Goal: Task Accomplishment & Management: Manage account settings

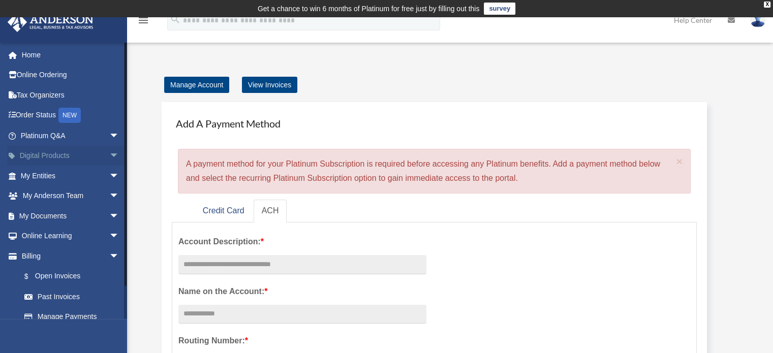
click at [109, 149] on span "arrow_drop_down" at bounding box center [119, 156] width 20 height 21
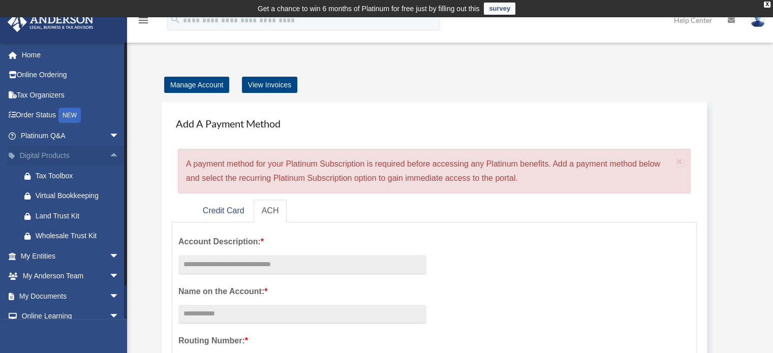
click at [109, 149] on span "arrow_drop_up" at bounding box center [119, 156] width 20 height 21
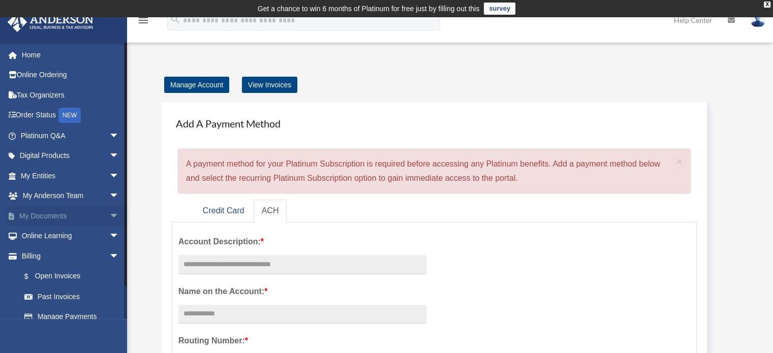
click at [109, 215] on span "arrow_drop_down" at bounding box center [119, 216] width 20 height 21
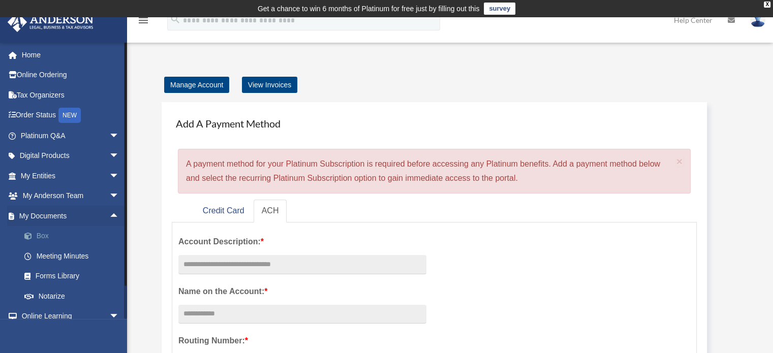
click at [36, 235] on span at bounding box center [33, 236] width 7 height 7
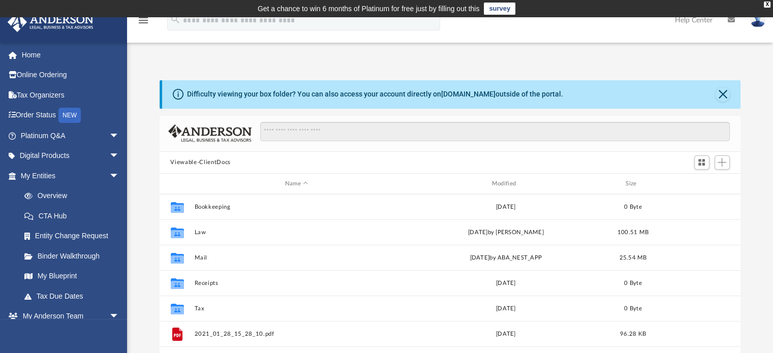
scroll to position [223, 573]
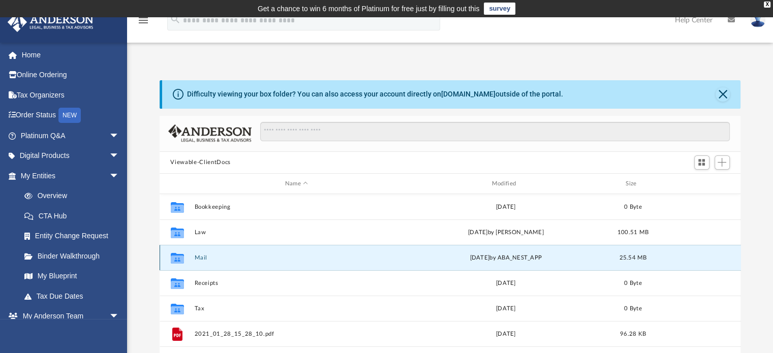
click at [197, 257] on button "Mail" at bounding box center [296, 258] width 205 height 7
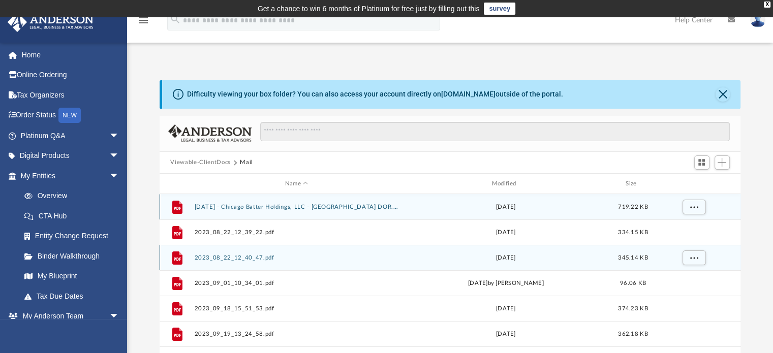
scroll to position [192, 573]
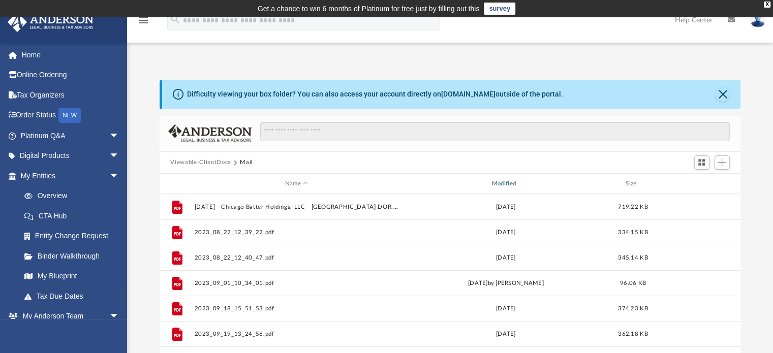
click at [521, 185] on div "Modified" at bounding box center [505, 183] width 205 height 9
click at [307, 187] on div "Name" at bounding box center [296, 183] width 205 height 9
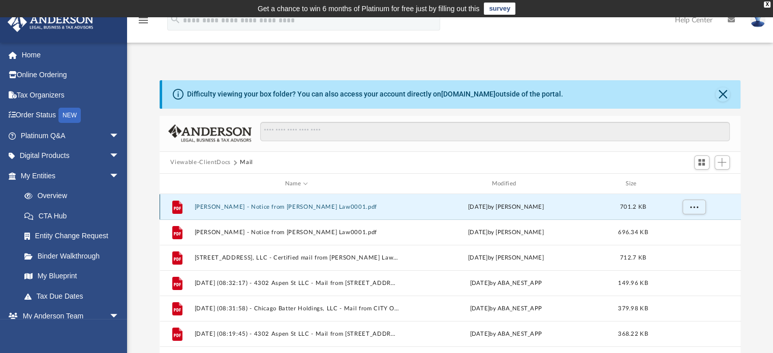
click at [310, 209] on button "[PERSON_NAME] - Notice from [PERSON_NAME] Law0001.pdf" at bounding box center [296, 207] width 205 height 7
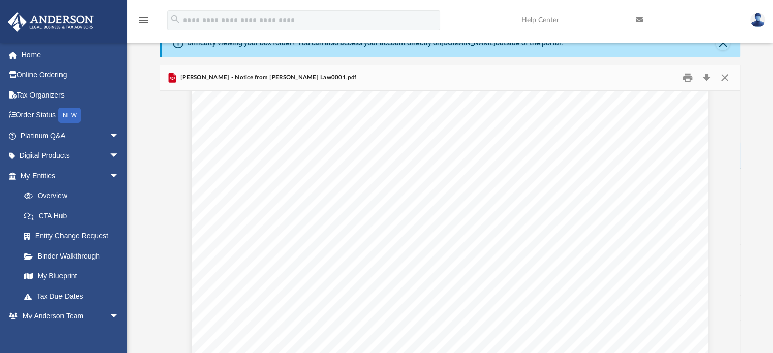
scroll to position [0, 0]
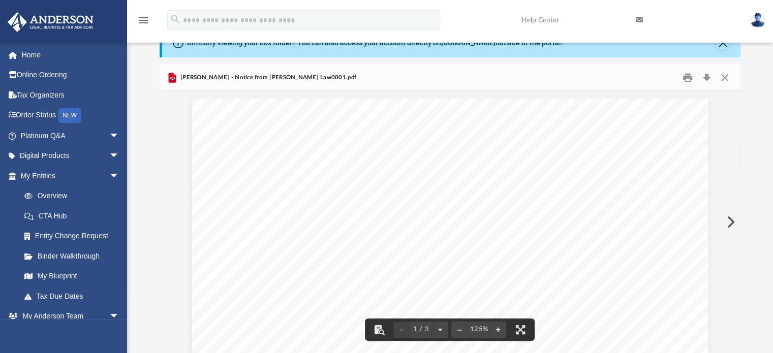
click at [735, 73] on div "[PERSON_NAME] - Notice from [PERSON_NAME] Law0001.pdf" at bounding box center [451, 78] width 582 height 27
click at [727, 79] on button "Close" at bounding box center [725, 78] width 18 height 16
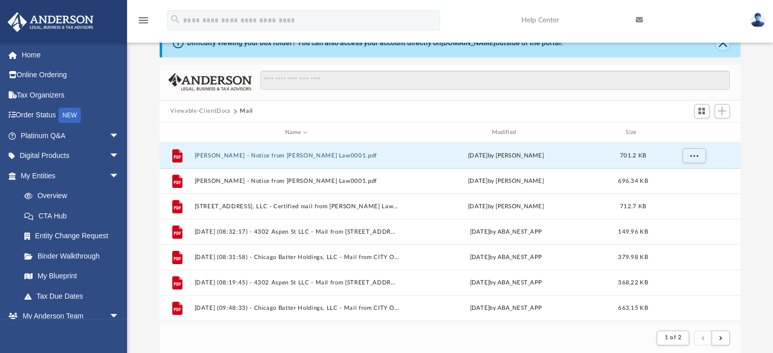
click at [724, 48] on button "Close" at bounding box center [723, 43] width 14 height 14
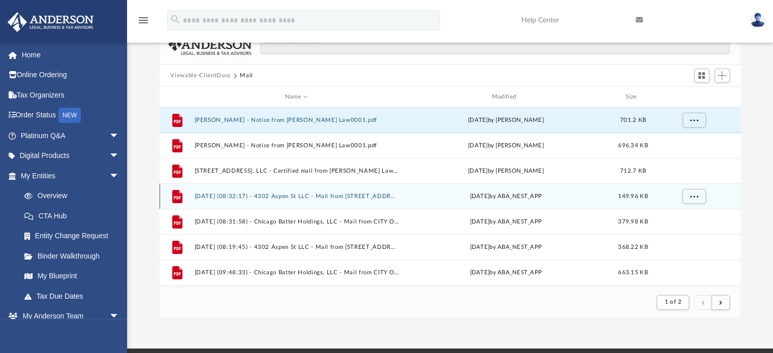
click at [337, 195] on button "[DATE] (08:32:17) - 4302 Aspen St LLC - Mail from [STREET_ADDRESS] LLC C-O [PER…" at bounding box center [296, 196] width 205 height 7
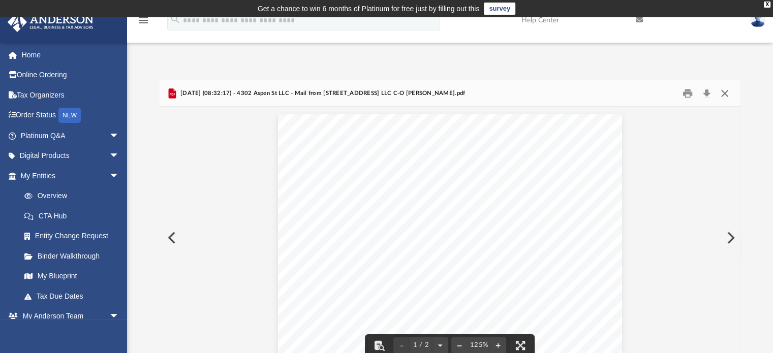
click at [727, 92] on button "Close" at bounding box center [725, 93] width 18 height 16
